Goal: Task Accomplishment & Management: Complete application form

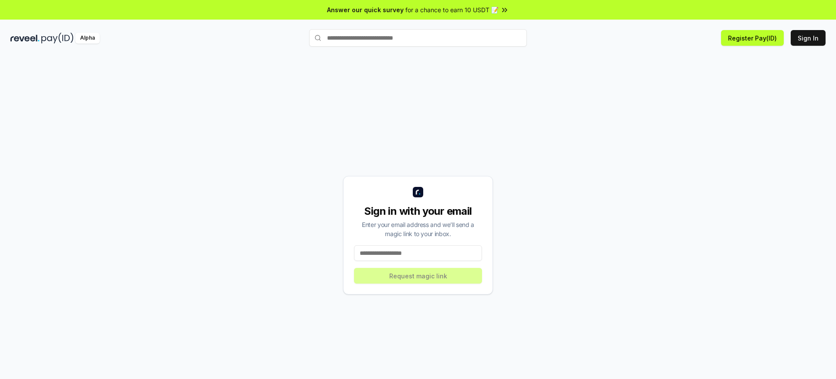
click at [418, 211] on div "Sign in with your email" at bounding box center [418, 211] width 128 height 14
click at [754, 38] on button "Register Pay(ID)" at bounding box center [752, 38] width 63 height 16
click at [808, 38] on button "Sign In" at bounding box center [808, 38] width 35 height 16
click at [754, 38] on button "Register Pay(ID)" at bounding box center [752, 38] width 63 height 16
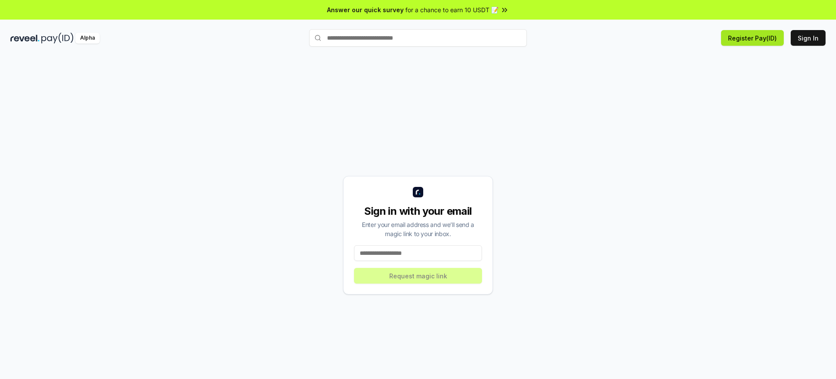
click at [754, 38] on button "Register Pay(ID)" at bounding box center [752, 38] width 63 height 16
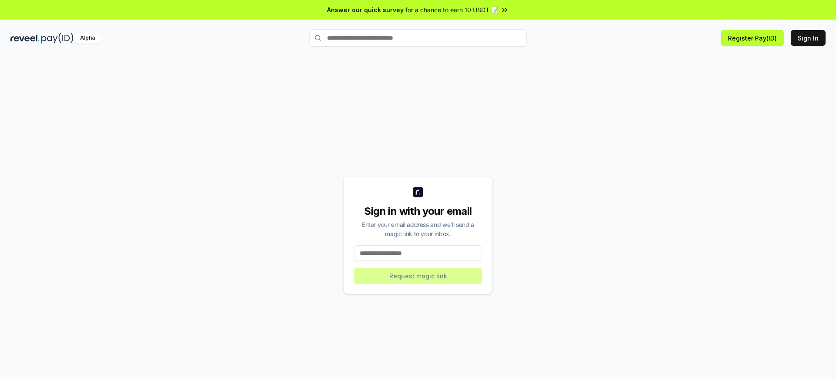
click at [418, 211] on div "Sign in with your email" at bounding box center [418, 211] width 128 height 14
click at [754, 38] on button "Register Pay(ID)" at bounding box center [752, 38] width 63 height 16
click at [808, 38] on button "Sign In" at bounding box center [808, 38] width 35 height 16
